Goal: Check status: Check status

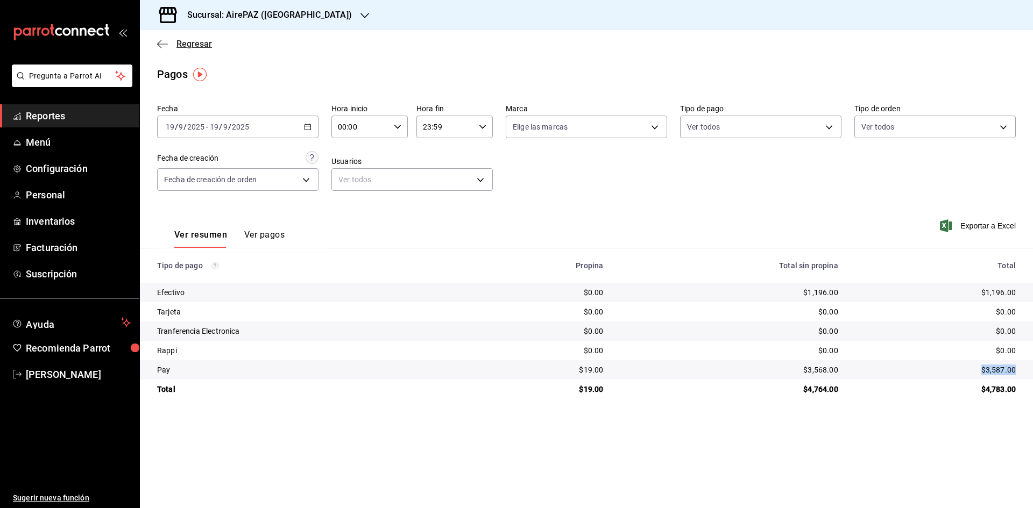
click at [162, 41] on icon "button" at bounding box center [162, 44] width 11 height 10
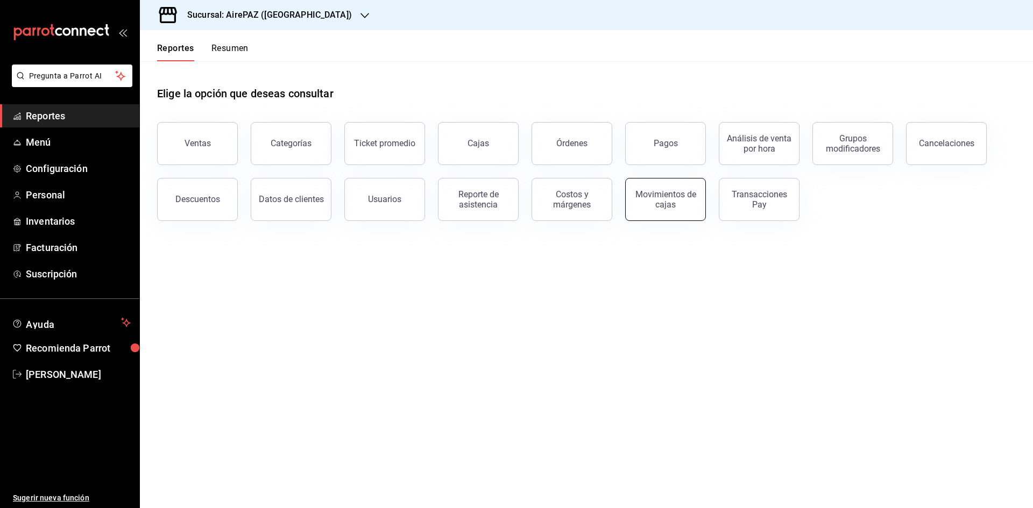
click at [662, 208] on div "Movimientos de cajas" at bounding box center [665, 199] width 67 height 20
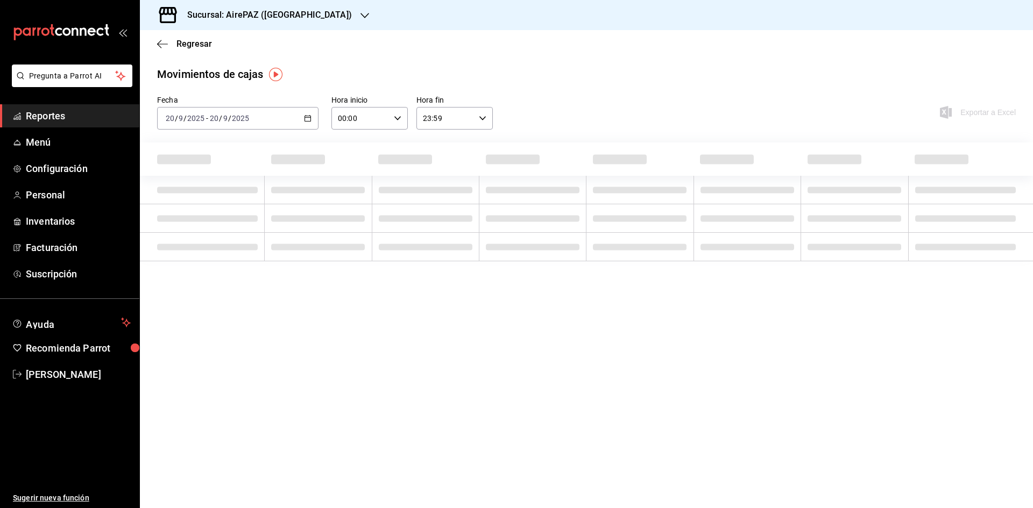
click at [307, 121] on icon "button" at bounding box center [308, 119] width 8 height 8
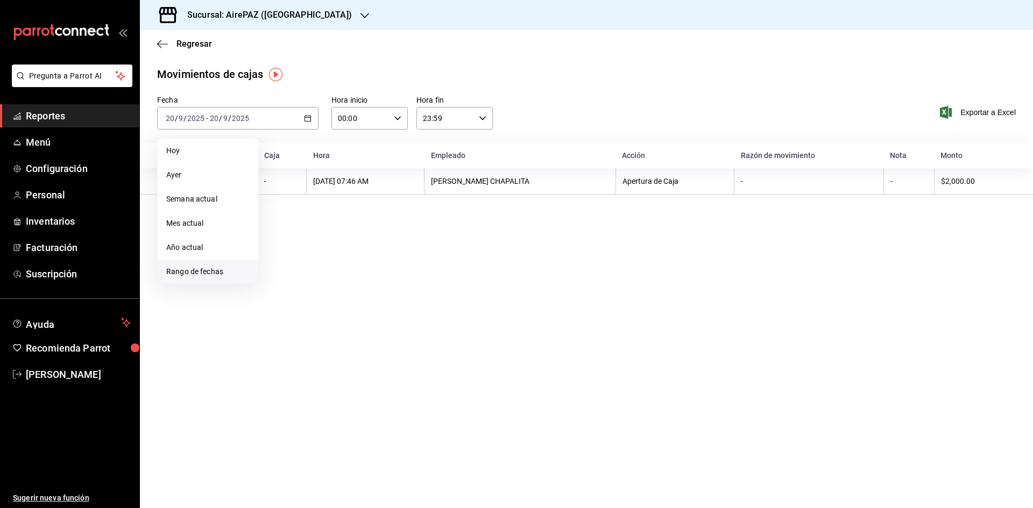
click at [190, 281] on li "Rango de fechas" at bounding box center [208, 272] width 101 height 24
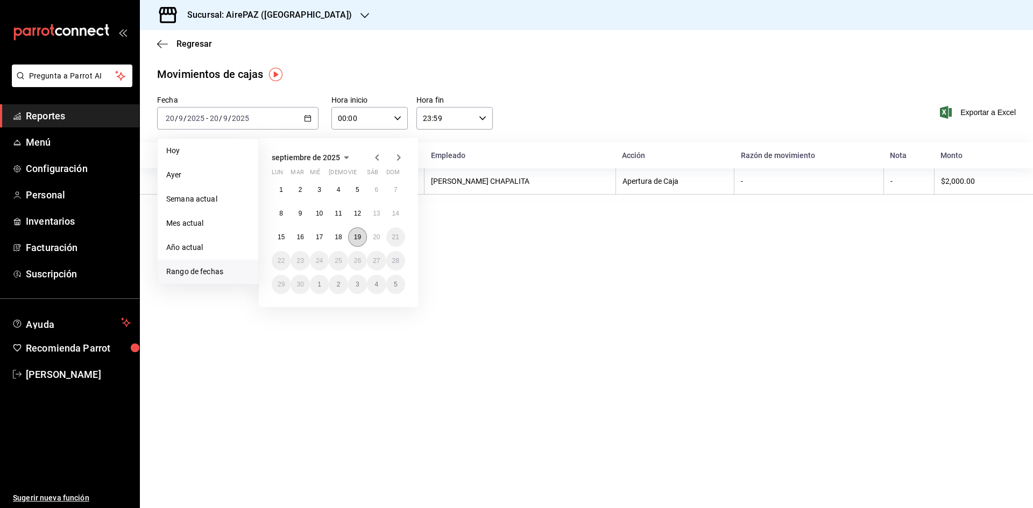
click at [355, 239] on abbr "19" at bounding box center [357, 238] width 7 height 8
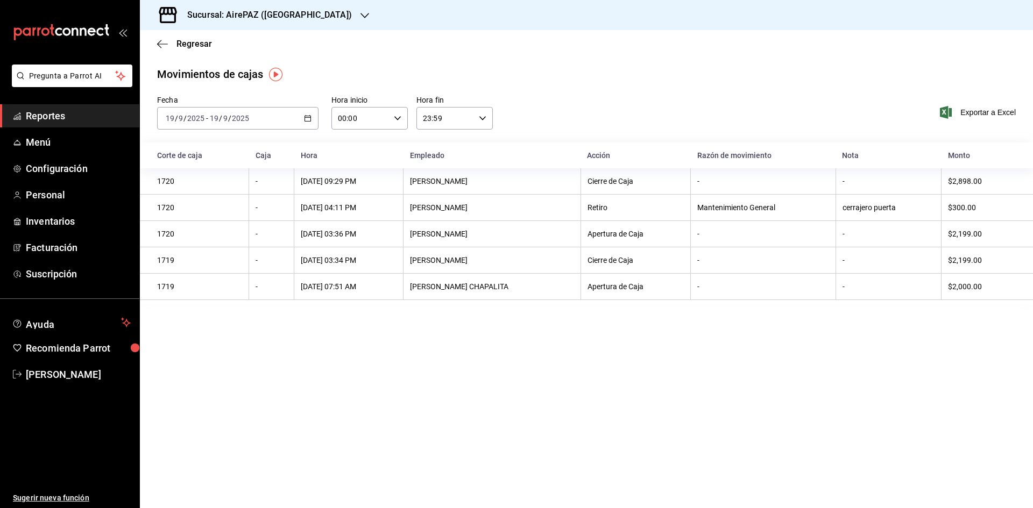
click at [321, 15] on div "Sucursal: AirePAZ ([GEOGRAPHIC_DATA])" at bounding box center [261, 15] width 225 height 30
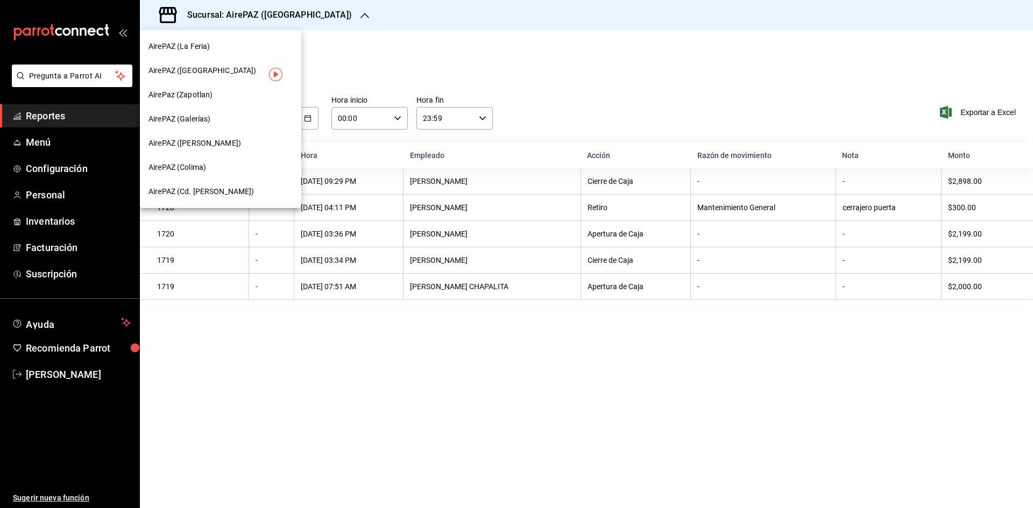
click at [205, 110] on div "AirePAZ (Galerías)" at bounding box center [220, 119] width 161 height 24
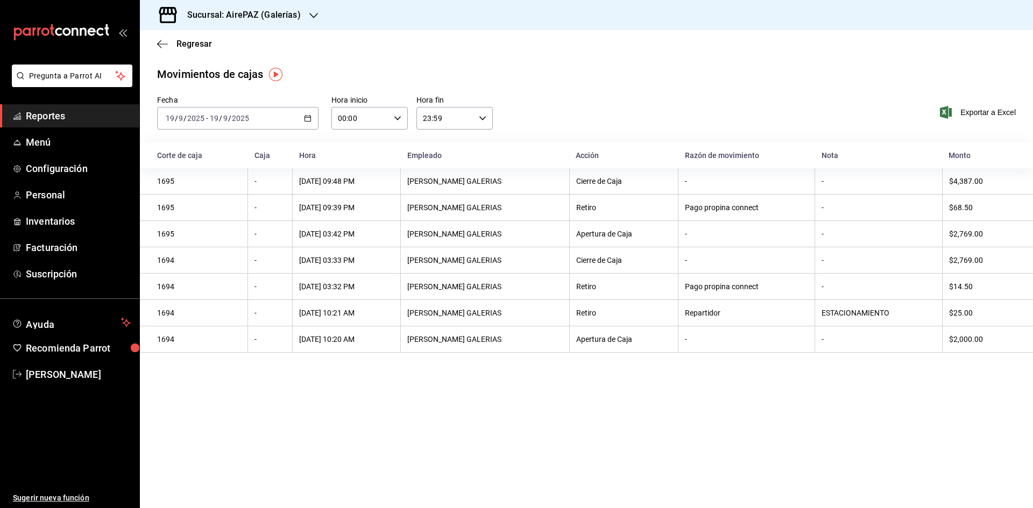
click at [311, 119] on \(Stroke\) "button" at bounding box center [308, 119] width 6 height 6
click at [202, 270] on span "Rango de fechas" at bounding box center [207, 271] width 83 height 11
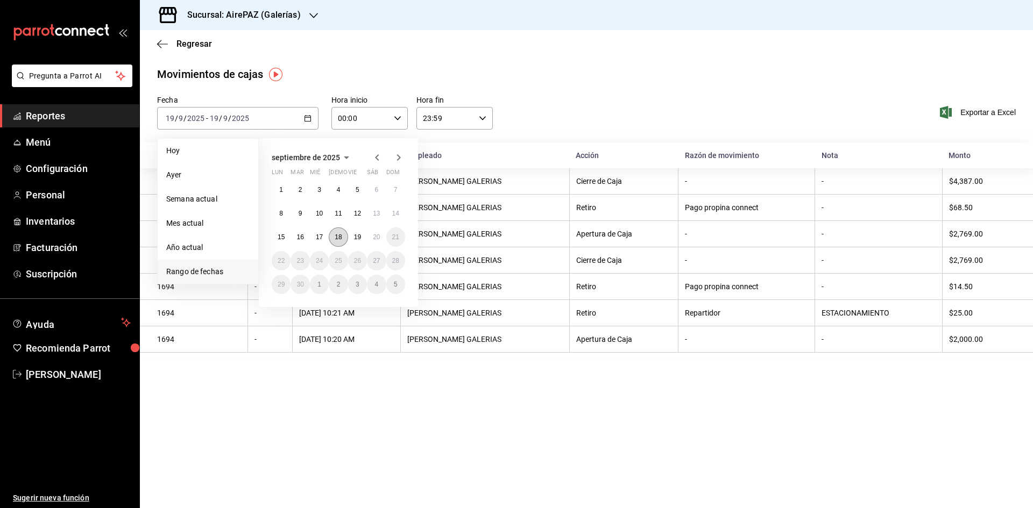
click at [340, 235] on abbr "18" at bounding box center [338, 238] width 7 height 8
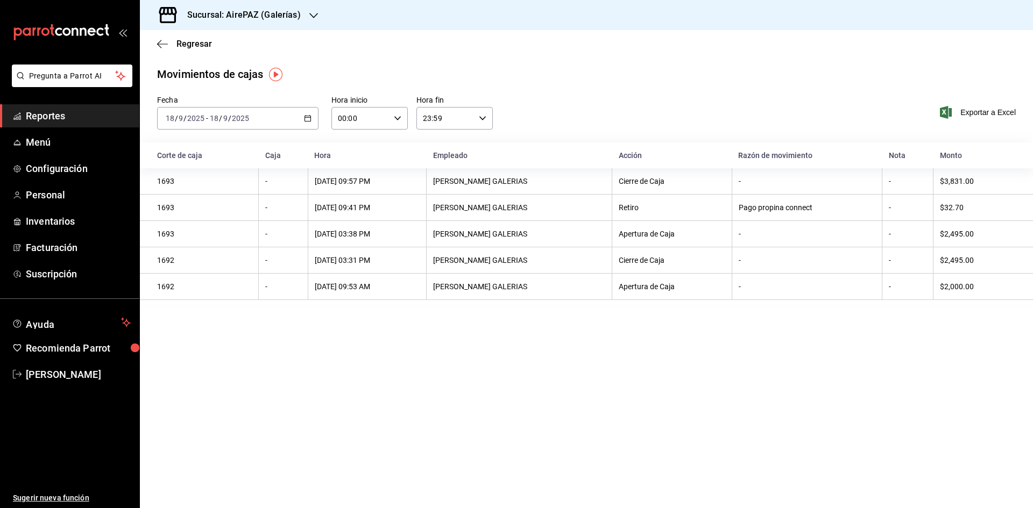
click at [310, 116] on \(Stroke\) "button" at bounding box center [308, 119] width 6 height 6
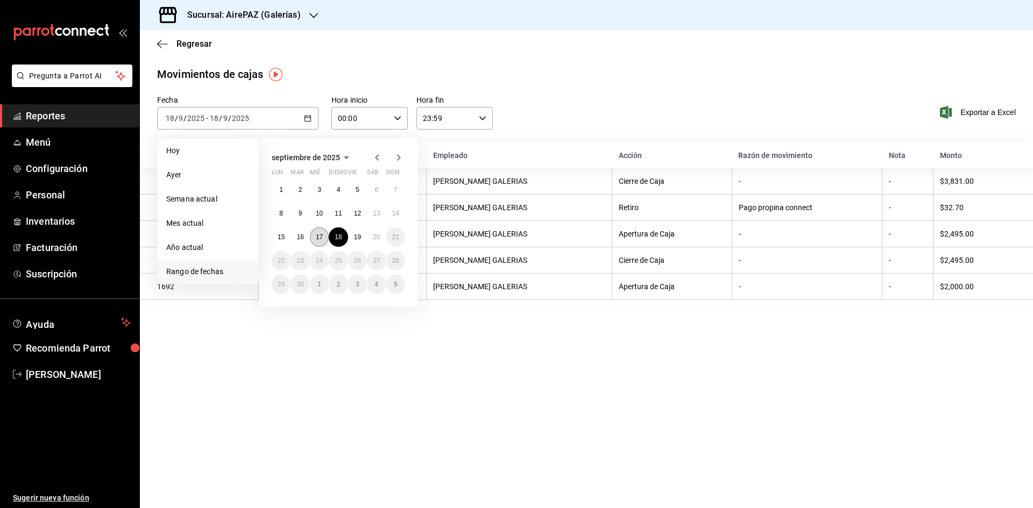
click at [320, 238] on abbr "17" at bounding box center [319, 238] width 7 height 8
click at [321, 238] on abbr "17" at bounding box center [319, 238] width 7 height 8
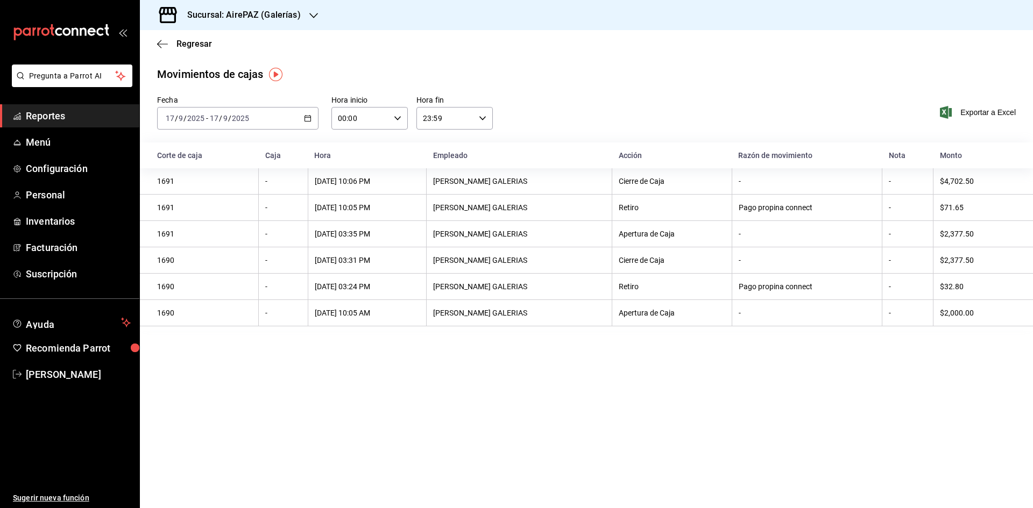
click at [308, 118] on icon "button" at bounding box center [308, 119] width 8 height 8
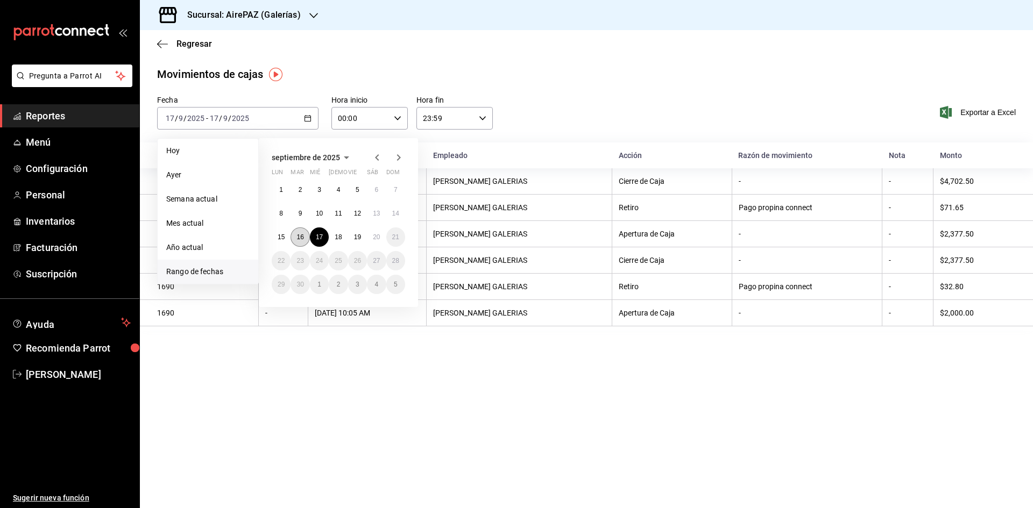
click at [304, 238] on button "16" at bounding box center [300, 237] width 19 height 19
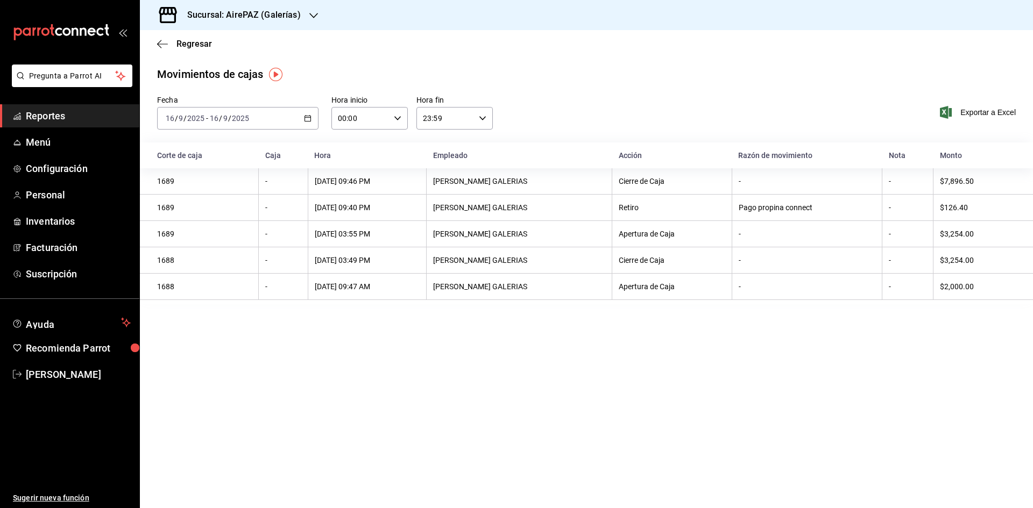
click at [308, 119] on icon "button" at bounding box center [308, 119] width 8 height 8
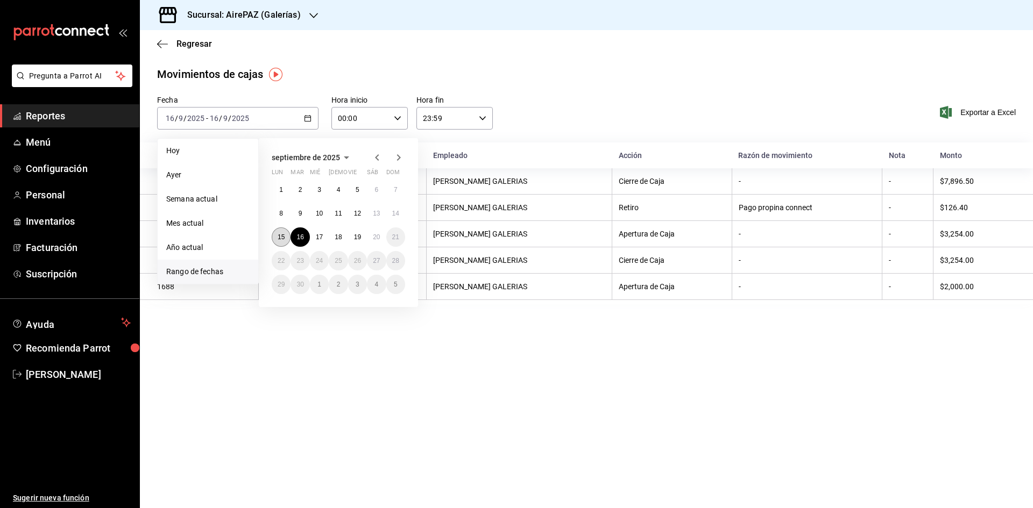
click at [284, 241] on button "15" at bounding box center [281, 237] width 19 height 19
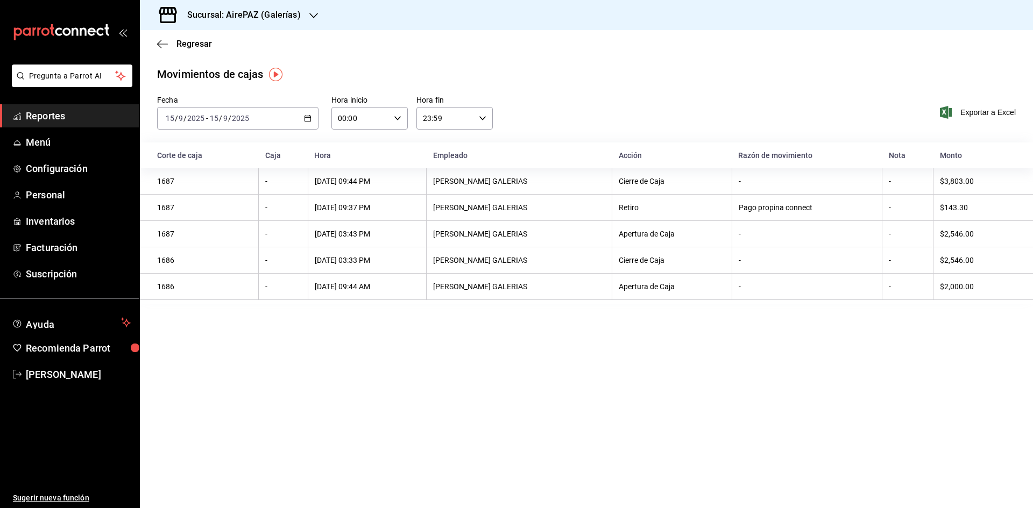
click at [313, 119] on div "[DATE] [DATE] - [DATE] [DATE]" at bounding box center [237, 118] width 161 height 23
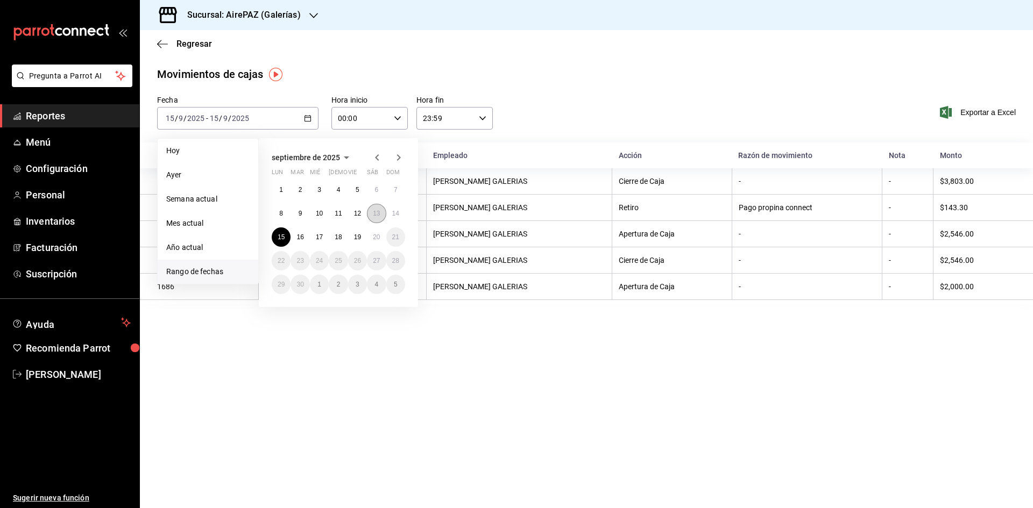
click at [378, 214] on abbr "13" at bounding box center [376, 214] width 7 height 8
